Goal: Task Accomplishment & Management: Use online tool/utility

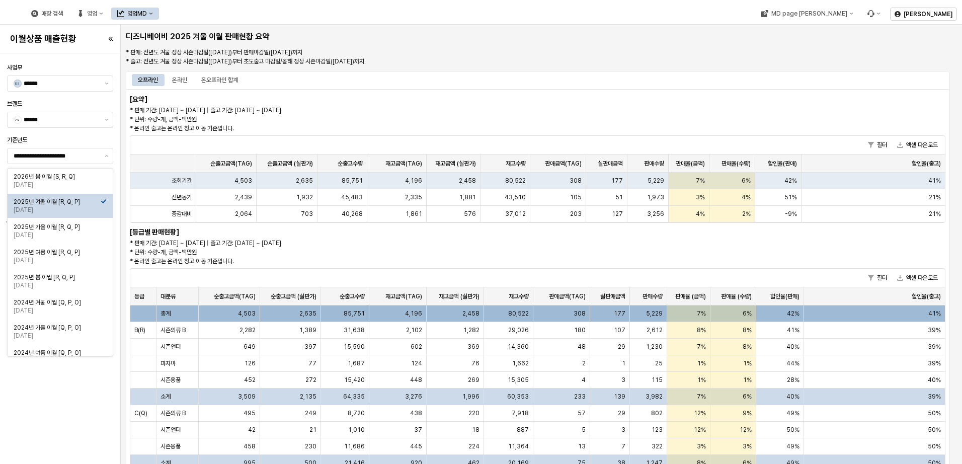
drag, startPoint x: 0, startPoint y: 0, endPoint x: 481, endPoint y: 267, distance: 549.7
click at [509, 239] on div "* 판매 기간: [DATE] ~ [DATE] | 출고 기간: [DATE] ~ [DATE] * 단위: 수량-개, 금액-백만원 * 온라인 출고는 …" at bounding box center [366, 252] width 472 height 28
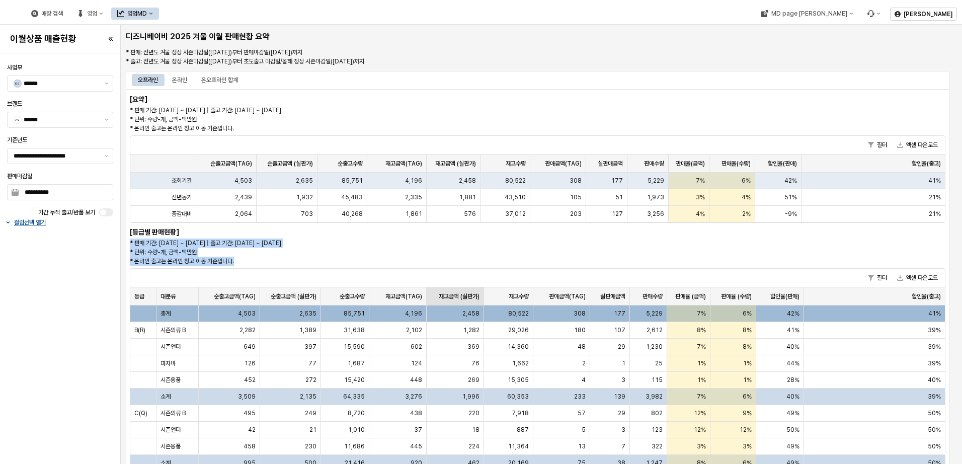
scroll to position [20, 0]
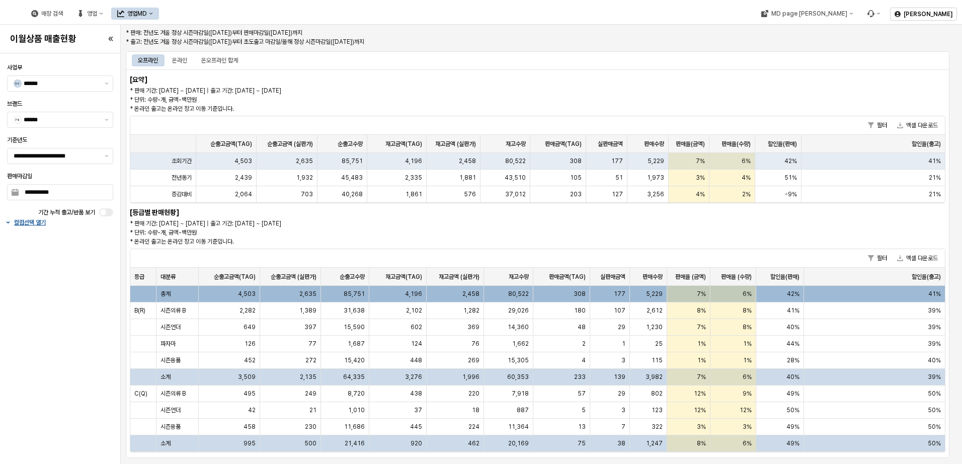
drag, startPoint x: 459, startPoint y: 274, endPoint x: 469, endPoint y: 246, distance: 29.4
click at [472, 254] on div "필터 엑셀 다운로드" at bounding box center [537, 258] width 814 height 19
click at [470, 244] on p "* 판매 기간: [DATE] ~ [DATE] | 출고 기간: [DATE] ~ [DATE] * 단위: 수량-개, 금액-백만원 * 온라인 출고는 …" at bounding box center [366, 232] width 472 height 27
click at [484, 248] on div "[요약] * 판매 기간: [DATE] ~ [DATE] | 출고 기간: [DATE] ~ [DATE] * 단위: 수량-개, 금액-백만원 * 온라인…" at bounding box center [537, 263] width 823 height 388
drag, startPoint x: 501, startPoint y: 224, endPoint x: 481, endPoint y: 218, distance: 21.5
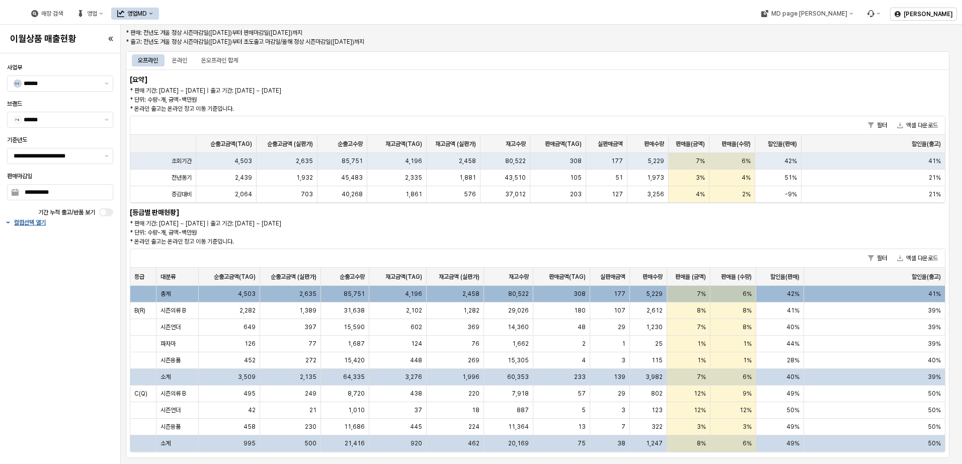
click at [501, 224] on div "[요약] * 판매 기간: [DATE] ~ [DATE] | 출고 기간: [DATE] ~ [DATE] * 단위: 수량-개, 금액-백만원 * 온라인…" at bounding box center [537, 263] width 823 height 388
click at [481, 218] on div "[요약] * 판매 기간: [DATE] ~ [DATE] | 출고 기간: [DATE] ~ [DATE] * 단위: 수량-개, 금액-백만원 * 온라인…" at bounding box center [537, 263] width 823 height 388
click at [483, 213] on div "[요약] * 판매 기간: [DATE] ~ [DATE] | 출고 기간: [DATE] ~ [DATE] * 단위: 수량-개, 금액-백만원 * 온라인…" at bounding box center [537, 263] width 823 height 388
click at [459, 216] on div "[요약] * 판매 기간: [DATE] ~ [DATE] | 출고 기간: [DATE] ~ [DATE] * 단위: 수량-개, 금액-백만원 * 온라인…" at bounding box center [537, 263] width 823 height 388
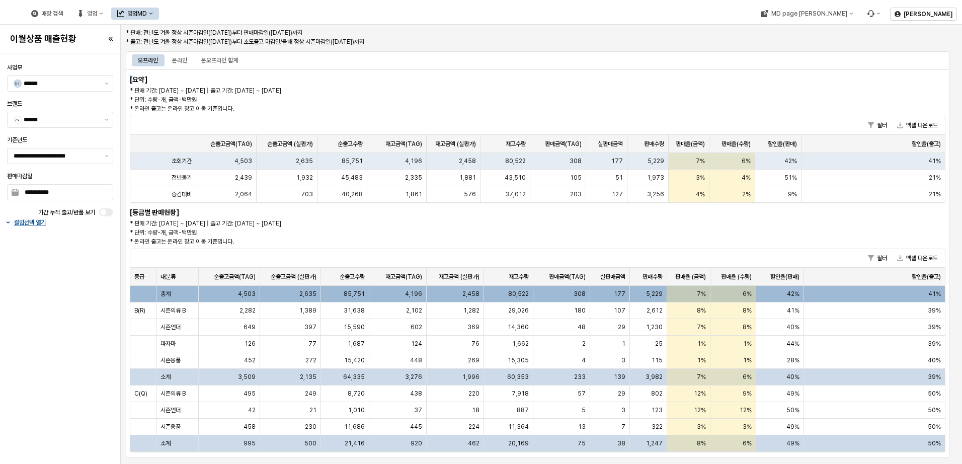
click at [459, 216] on div "[요약] * 판매 기간: [DATE] ~ [DATE] | 출고 기간: [DATE] ~ [DATE] * 단위: 수량-개, 금액-백만원 * 온라인…" at bounding box center [537, 263] width 823 height 388
drag, startPoint x: 544, startPoint y: 241, endPoint x: 552, endPoint y: 224, distance: 18.7
click at [544, 241] on p "* 판매 기간: [DATE] ~ [DATE] | 출고 기간: [DATE] ~ [DATE] * 단위: 수량-개, 금액-백만원 * 온라인 출고는 …" at bounding box center [366, 232] width 472 height 27
